Goal: Information Seeking & Learning: Find contact information

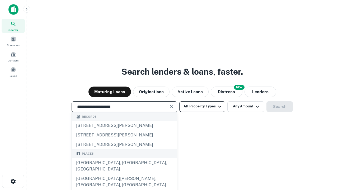
click at [124, 174] on div "[GEOGRAPHIC_DATA], [GEOGRAPHIC_DATA], [GEOGRAPHIC_DATA]" at bounding box center [124, 166] width 105 height 16
type input "**********"
click at [202, 106] on button "All Property Types" at bounding box center [202, 106] width 46 height 11
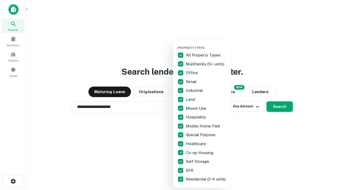
click at [207, 44] on button "button" at bounding box center [207, 44] width 58 height 0
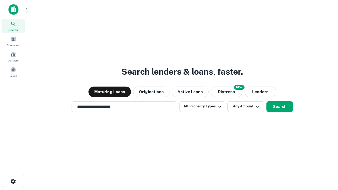
scroll to position [8, 0]
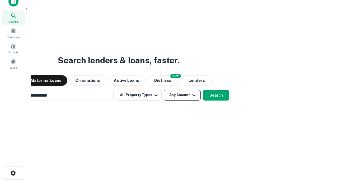
click at [164, 90] on button "Any Amount" at bounding box center [182, 95] width 37 height 11
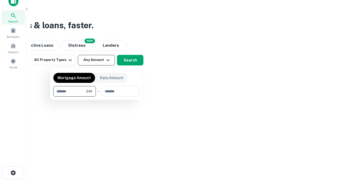
type input "*******"
click at [96, 97] on button "button" at bounding box center [96, 97] width 86 height 0
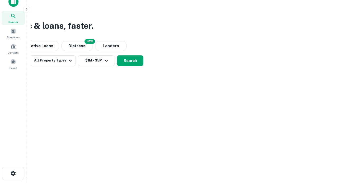
scroll to position [3, 97]
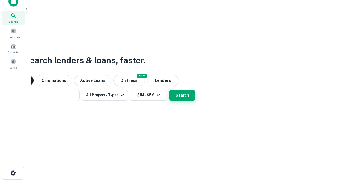
click at [169, 90] on button "Search" at bounding box center [182, 95] width 26 height 11
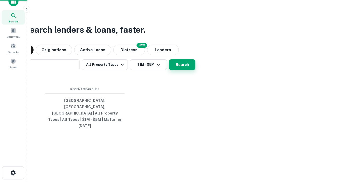
scroll to position [14, 150]
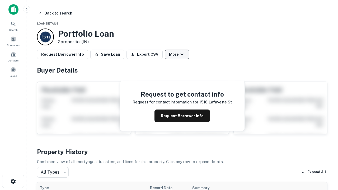
click at [177, 54] on button "More" at bounding box center [177, 55] width 25 height 10
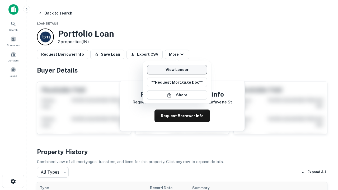
click at [177, 70] on link "View Lender" at bounding box center [177, 70] width 60 height 10
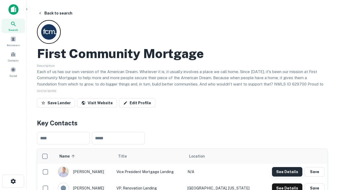
click at [287, 172] on button "See Details" at bounding box center [287, 172] width 30 height 10
